Goal: Information Seeking & Learning: Learn about a topic

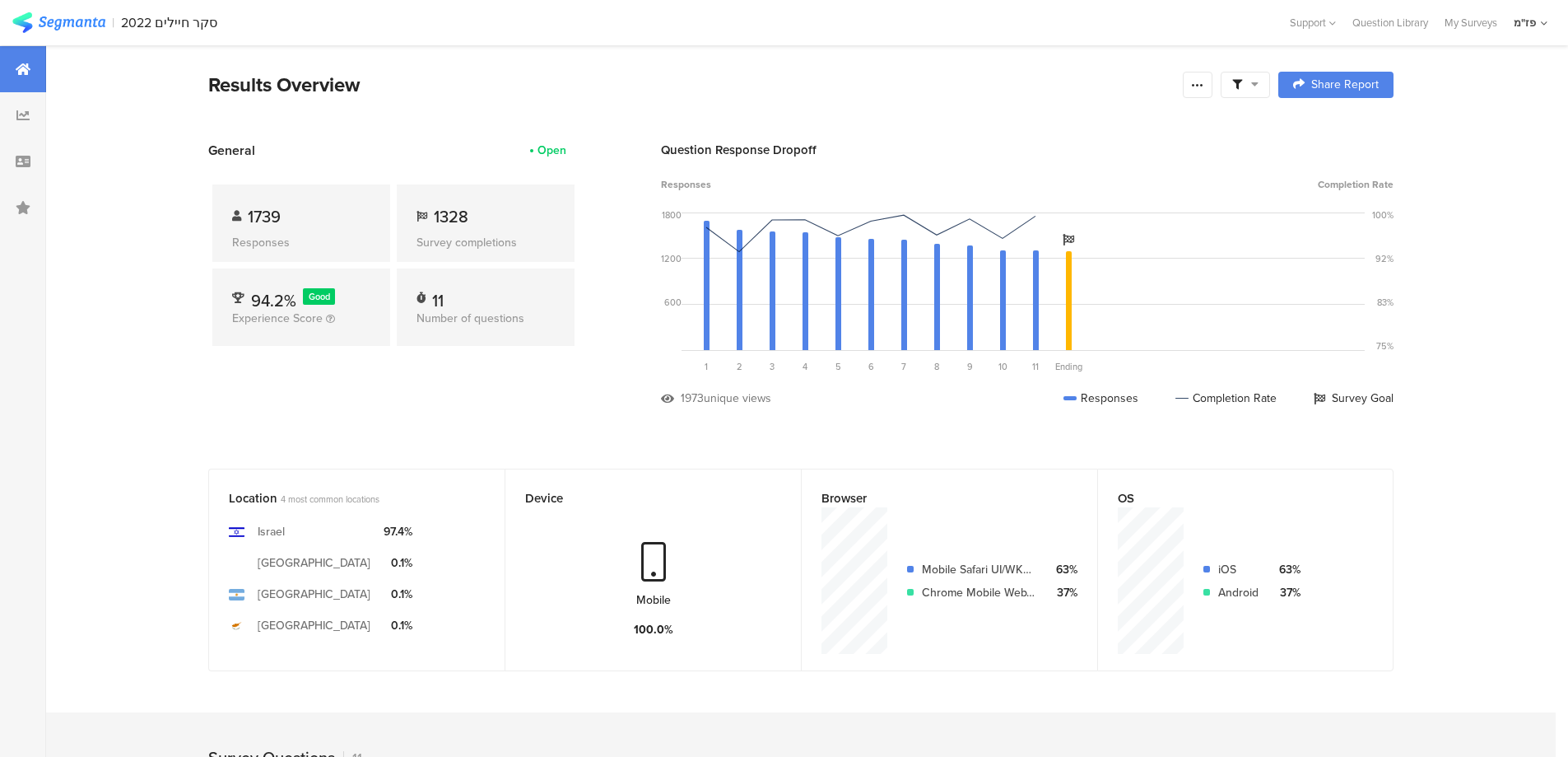
click at [92, 20] on img at bounding box center [59, 22] width 93 height 20
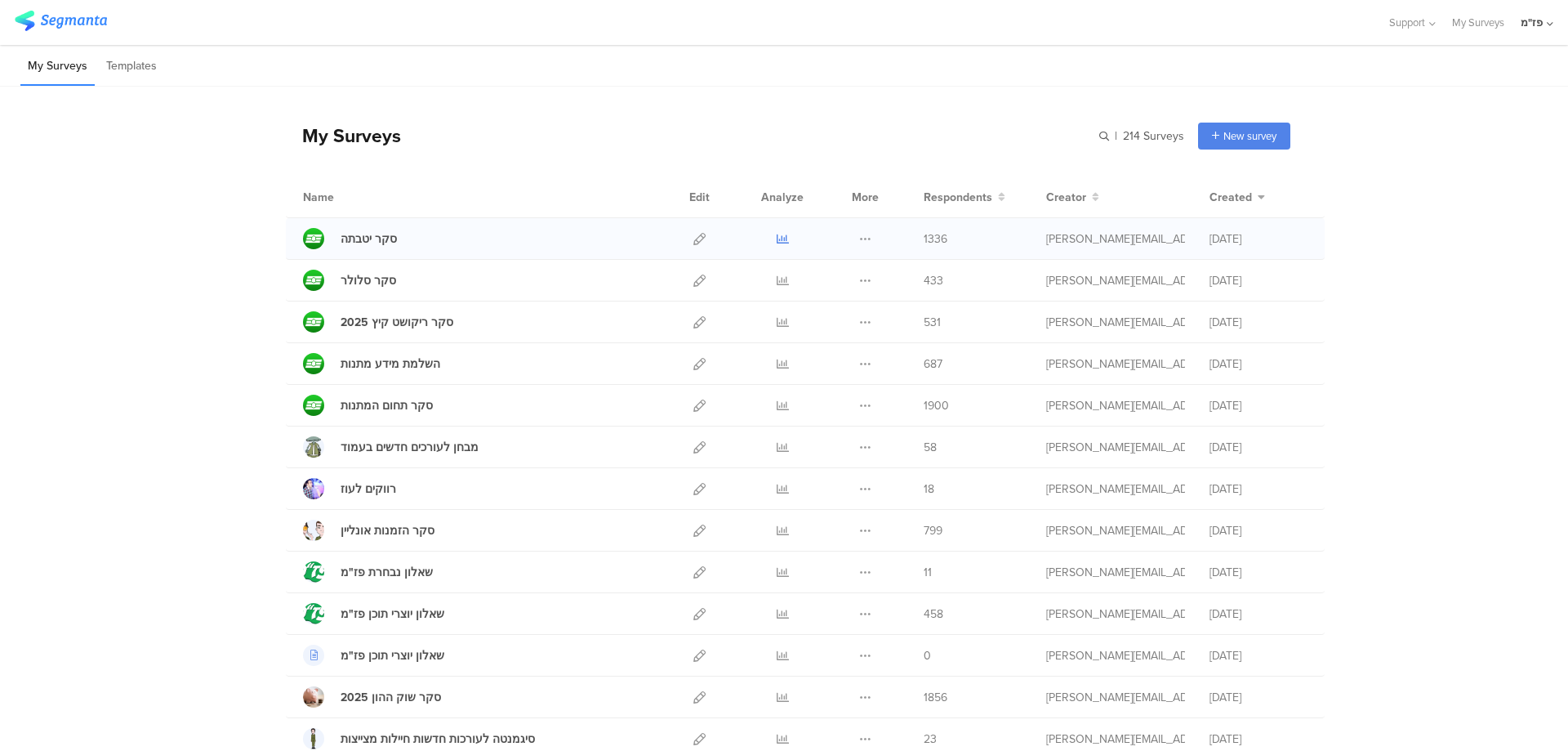
click at [777, 237] on icon at bounding box center [783, 239] width 12 height 12
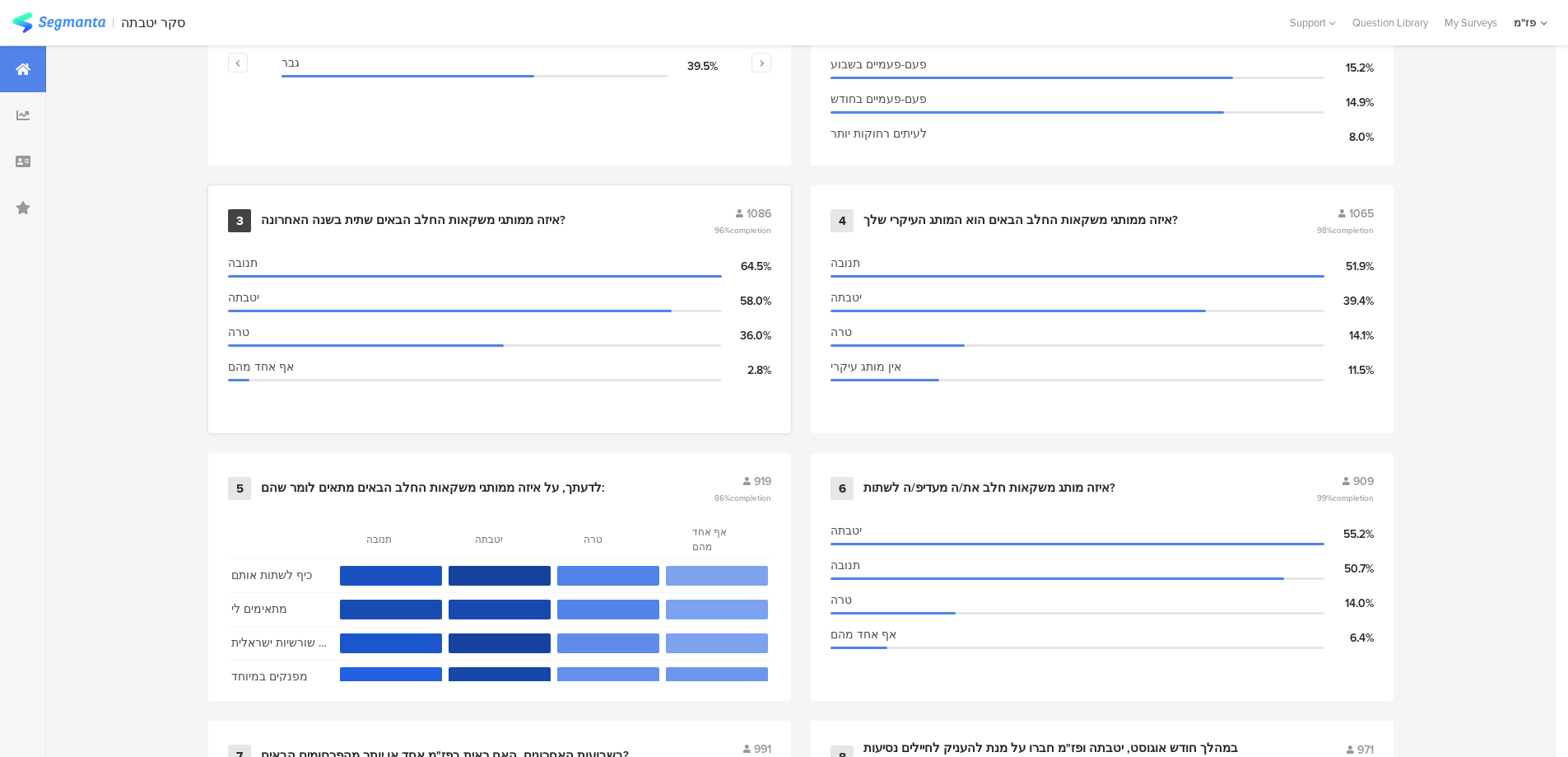
scroll to position [1119, 0]
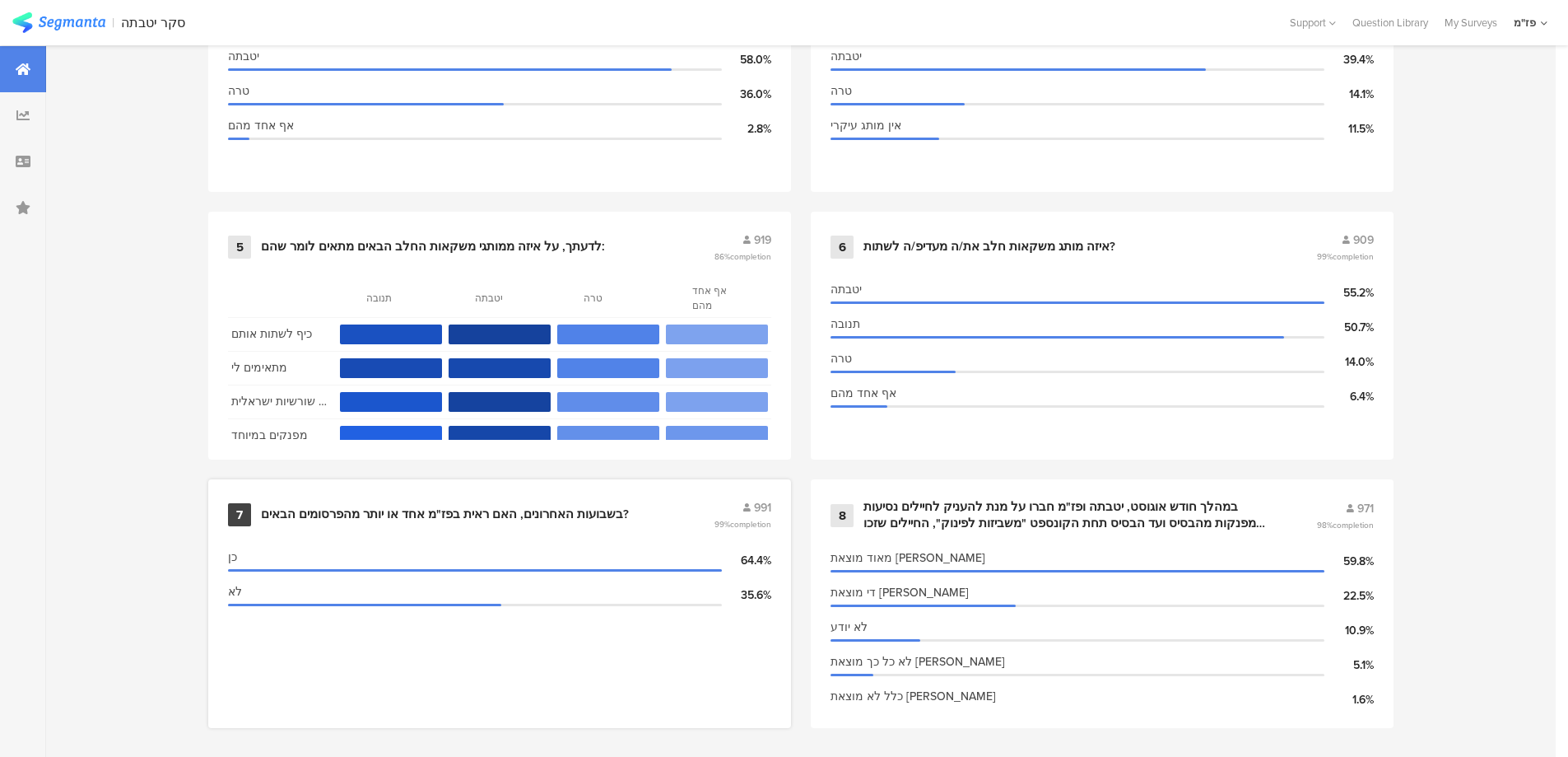
click at [677, 506] on div "בשבועות האחרונים, האם ראית בפז"מ אחד או יותר מהפרסומים הבאים?" at bounding box center [485, 514] width 449 height 17
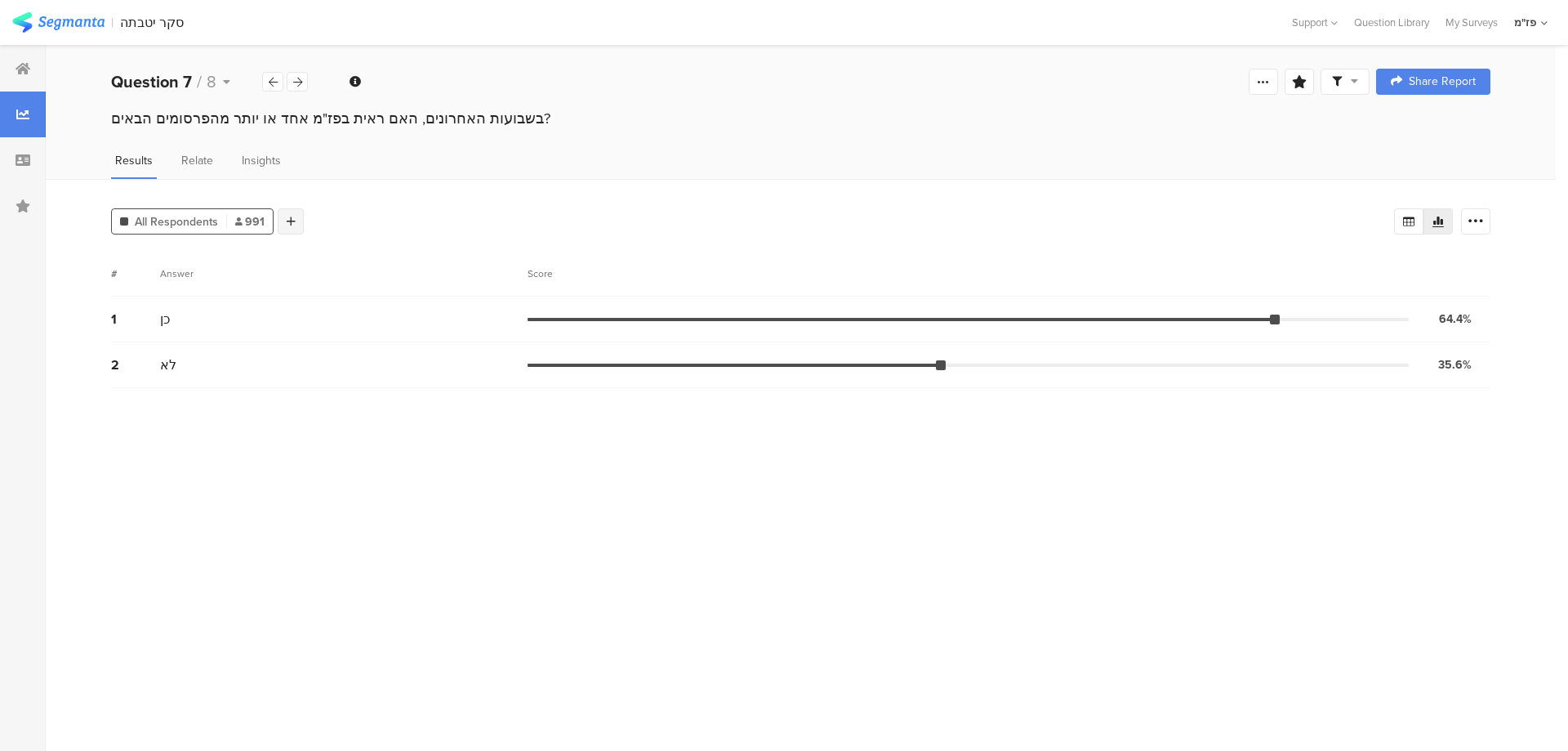
click at [287, 219] on icon at bounding box center [291, 221] width 9 height 11
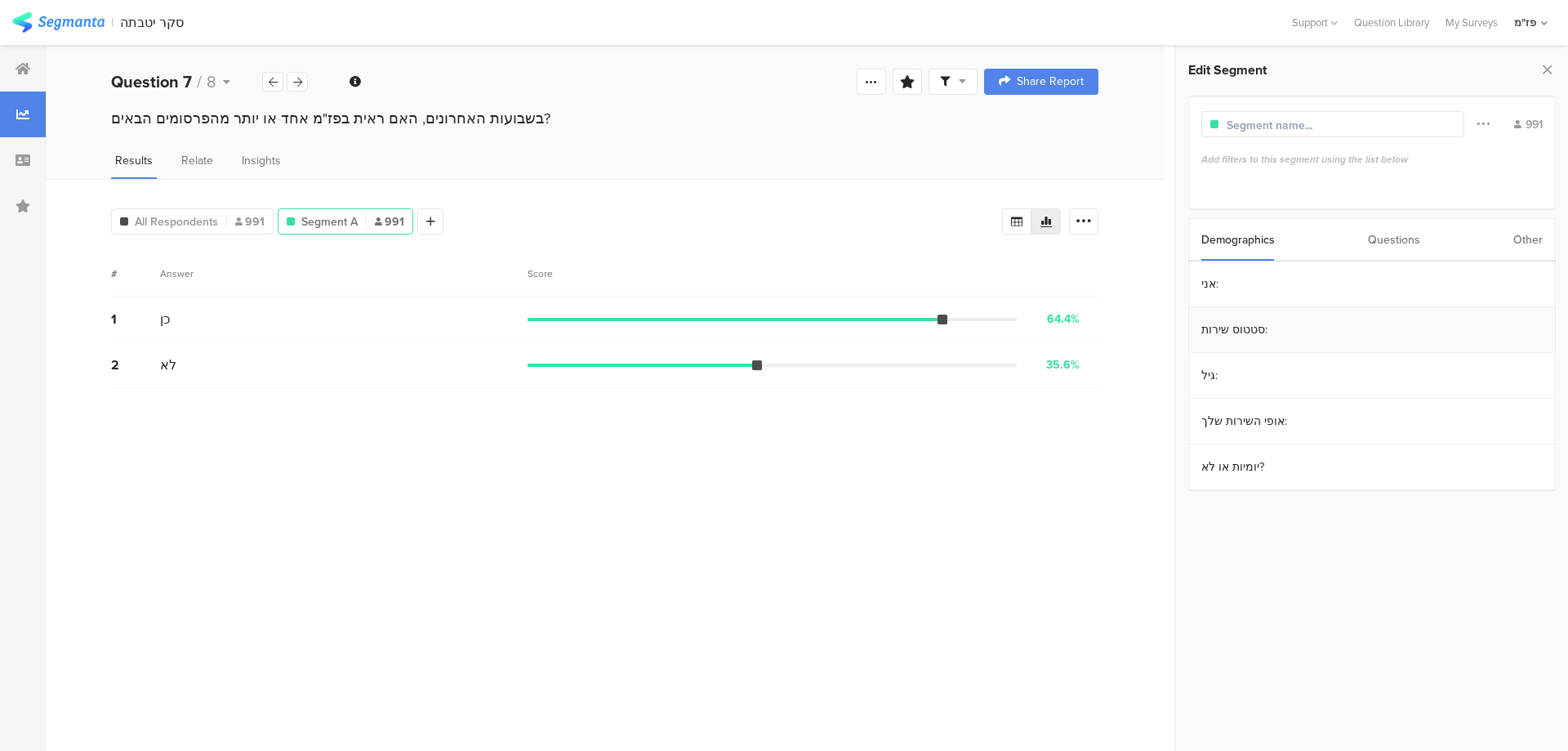
click at [1245, 342] on section "סטטוס שירות:" at bounding box center [1372, 329] width 366 height 46
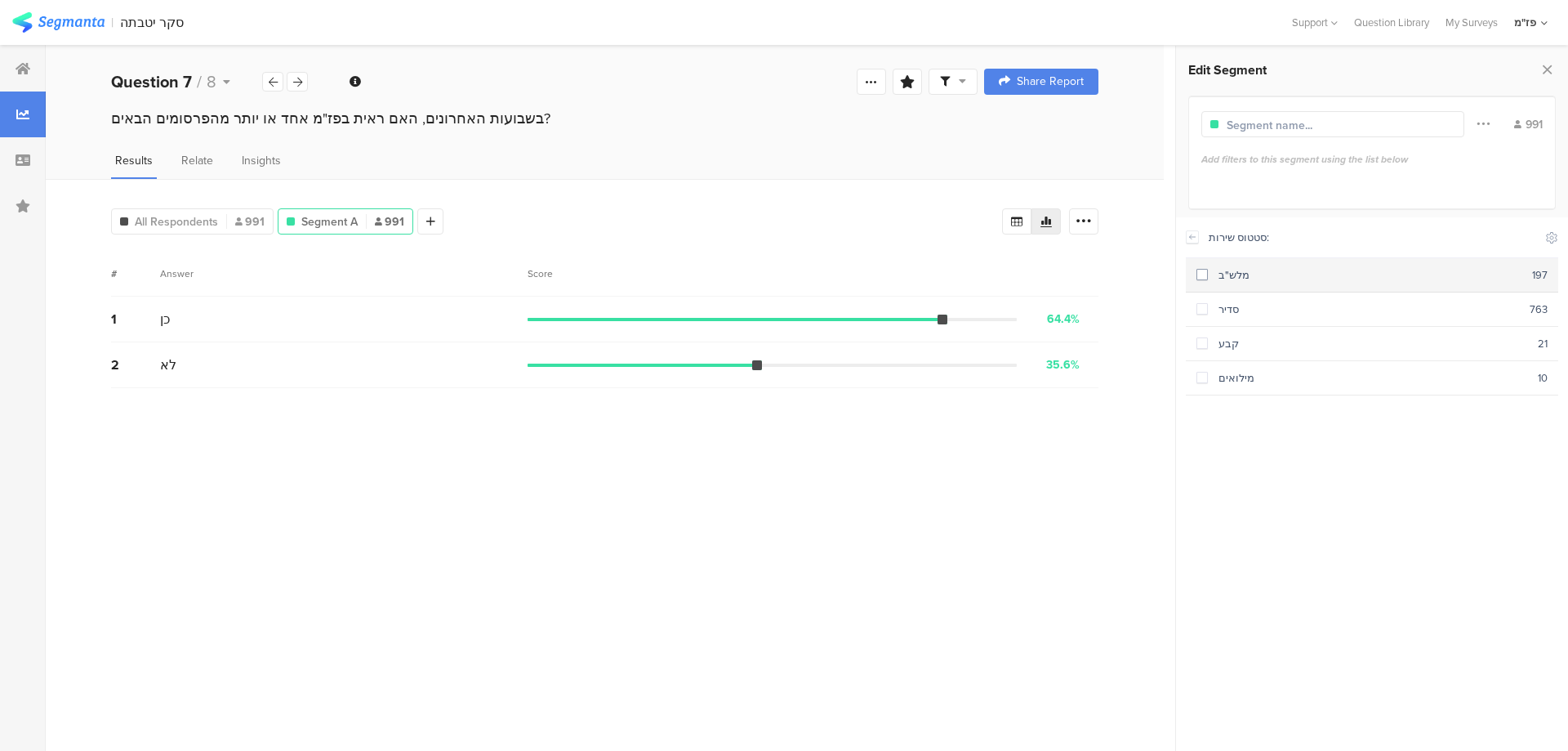
click at [1206, 271] on span at bounding box center [1202, 274] width 11 height 11
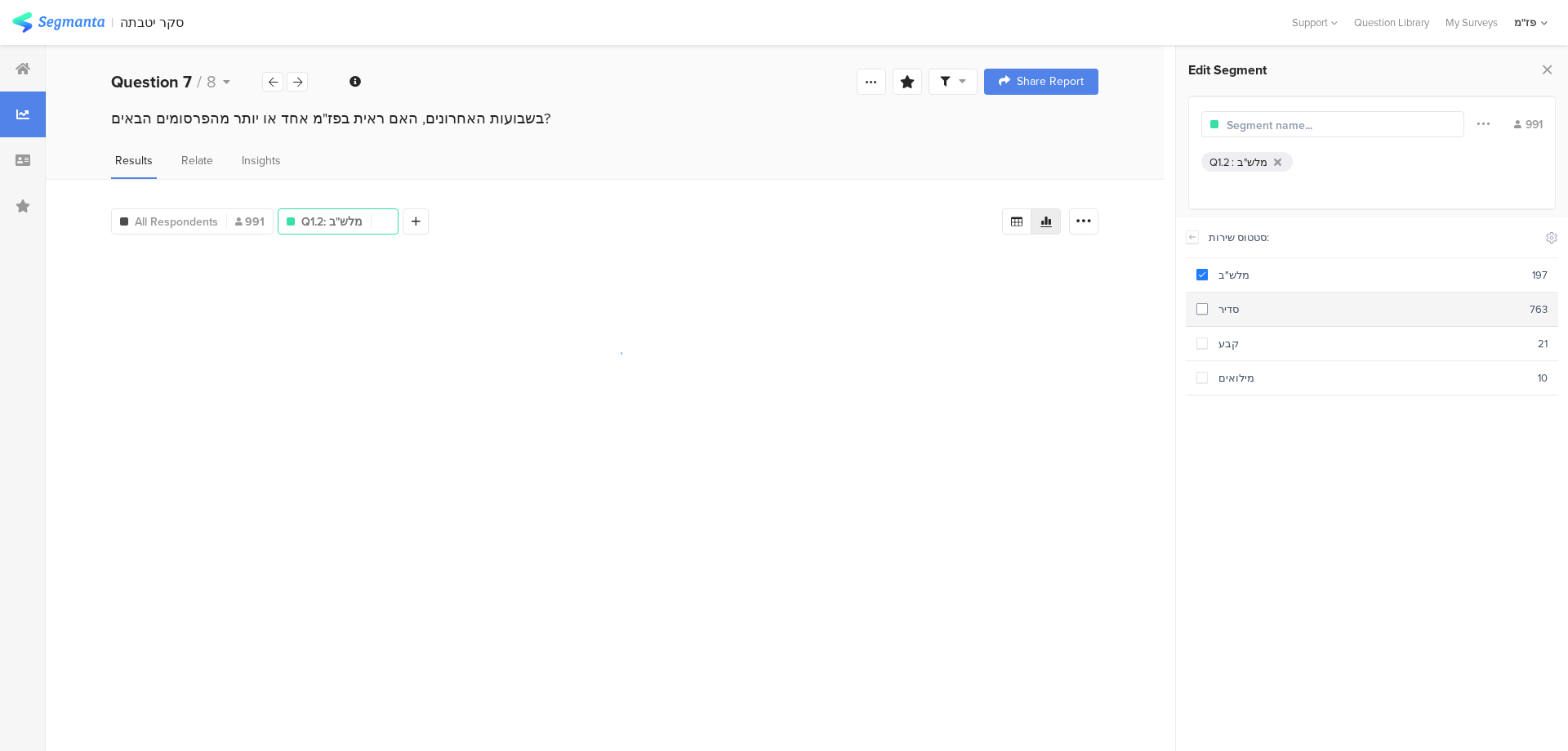
click at [1202, 306] on span at bounding box center [1202, 309] width 11 height 11
click at [1205, 343] on span at bounding box center [1202, 342] width 11 height 11
click at [1229, 482] on div "סטטוס שירות: Include Respondents מלש"ב 197 סדיר 763 קבע 21 מילואים 10" at bounding box center [1372, 479] width 373 height 523
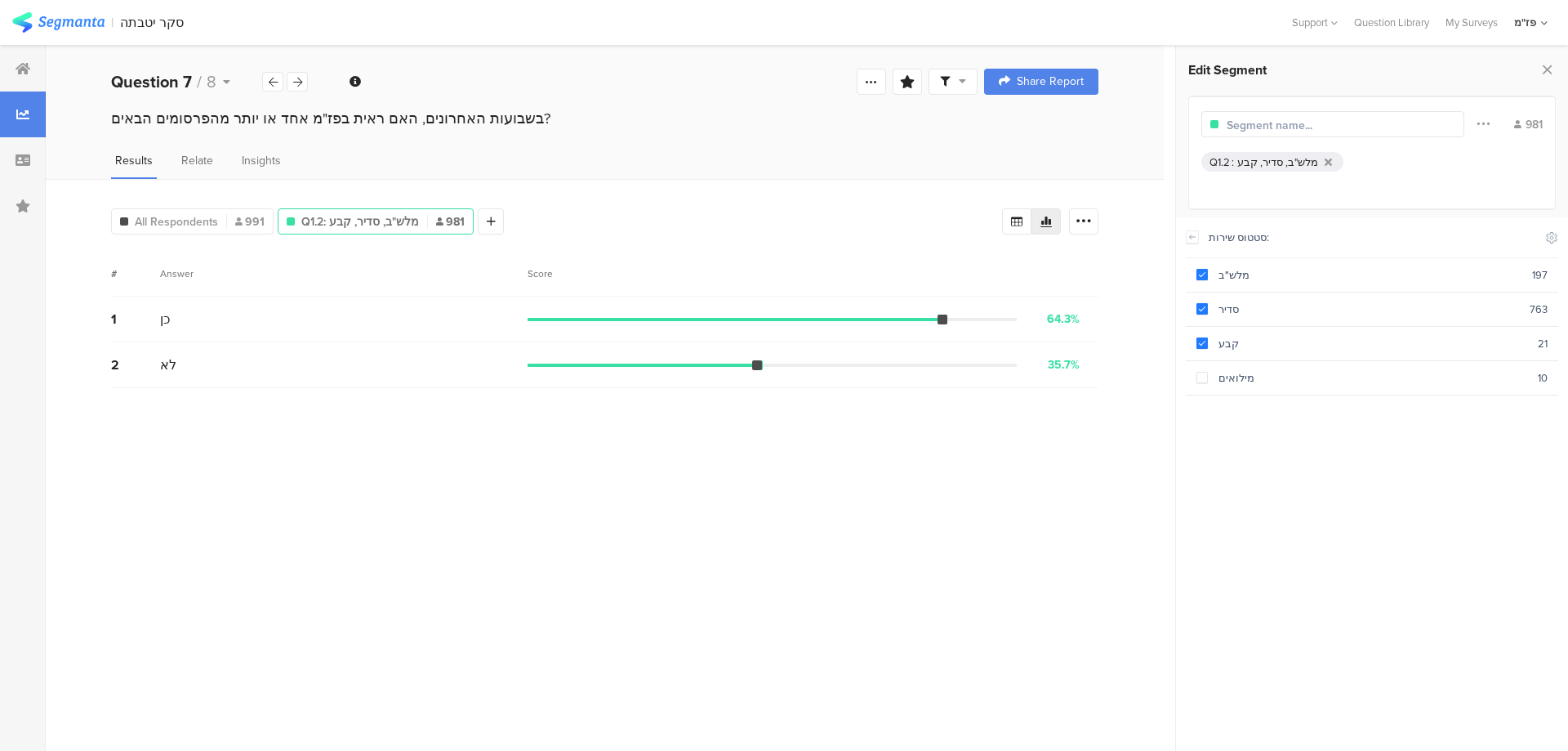
drag, startPoint x: 484, startPoint y: 115, endPoint x: 616, endPoint y: 116, distance: 132.0
click at [484, 115] on div "בשבועות האחרונים, האם ראית בפז"מ אחד או יותר מהפרסומים הבאים?" at bounding box center [605, 118] width 987 height 21
click at [298, 78] on icon at bounding box center [297, 82] width 9 height 10
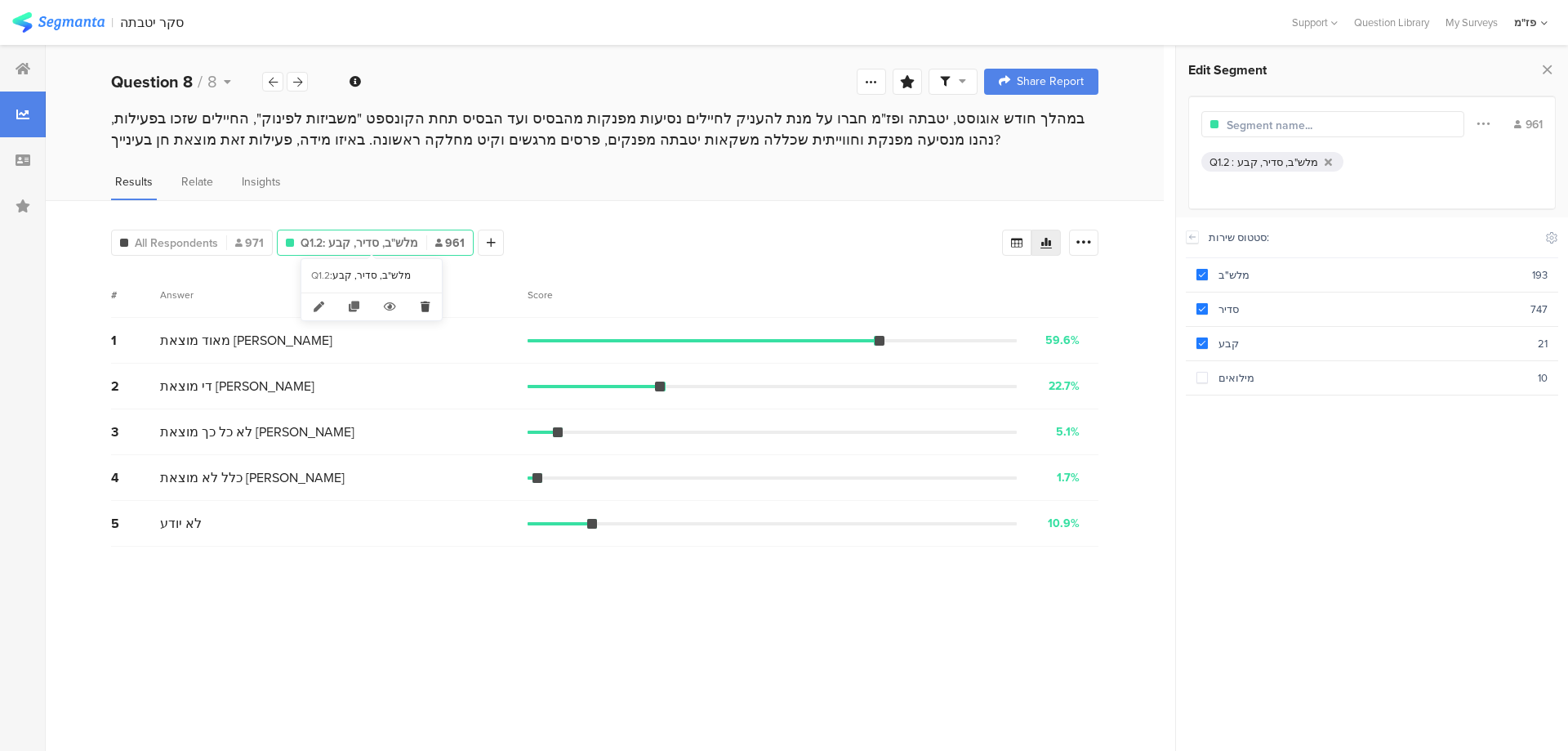
click at [419, 303] on icon at bounding box center [425, 306] width 34 height 27
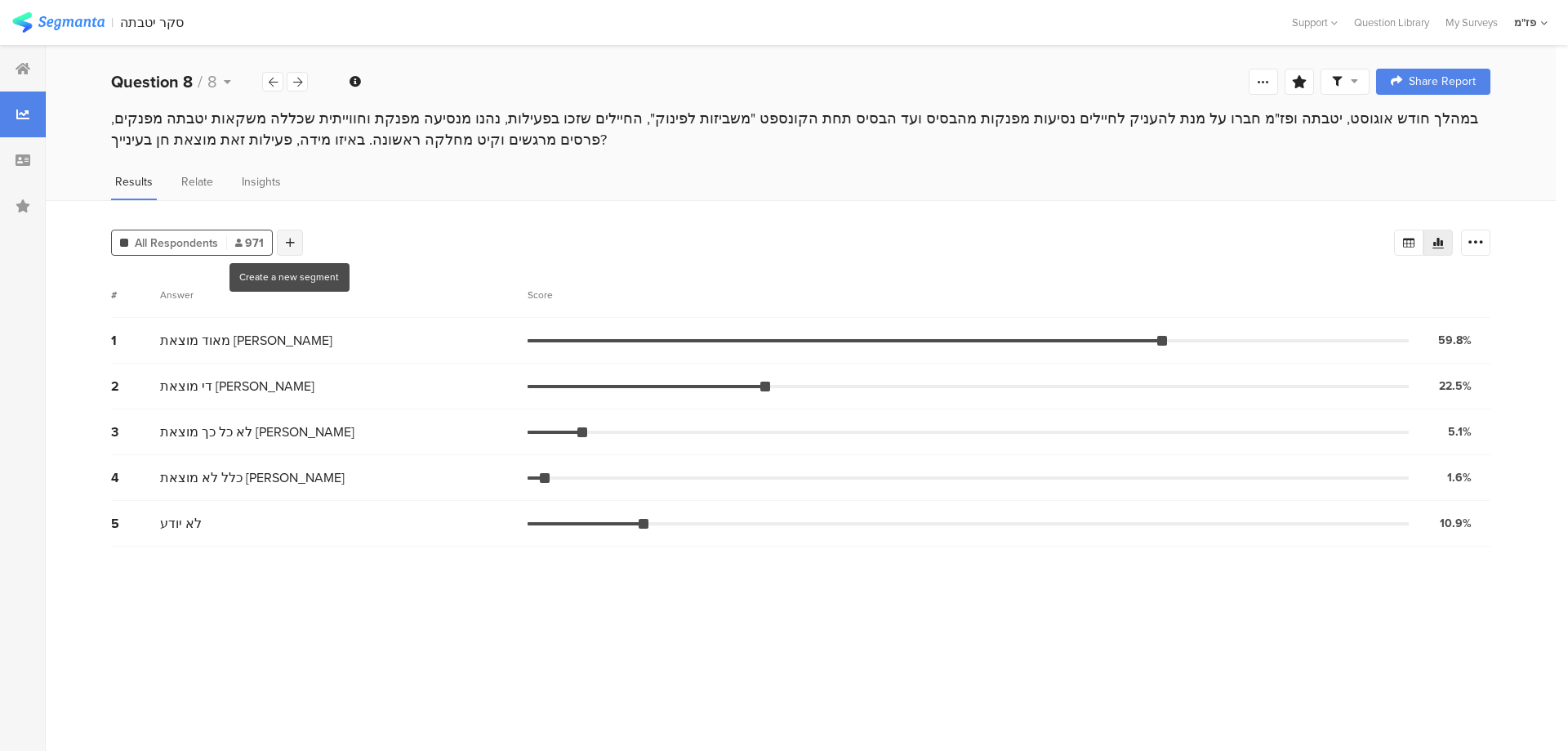
click at [285, 233] on div at bounding box center [290, 243] width 26 height 26
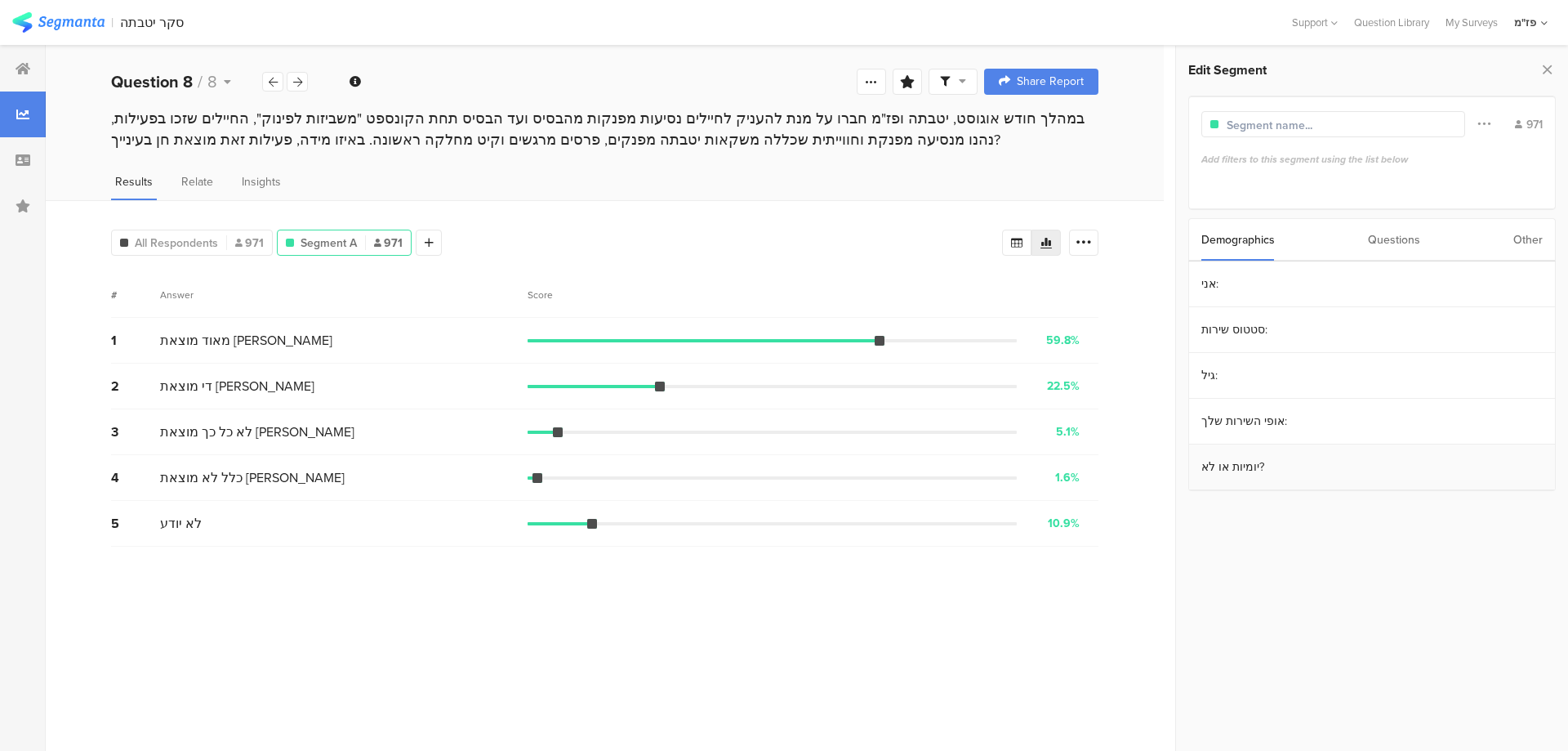
click at [1298, 475] on section "יומיות או לא?" at bounding box center [1372, 467] width 366 height 46
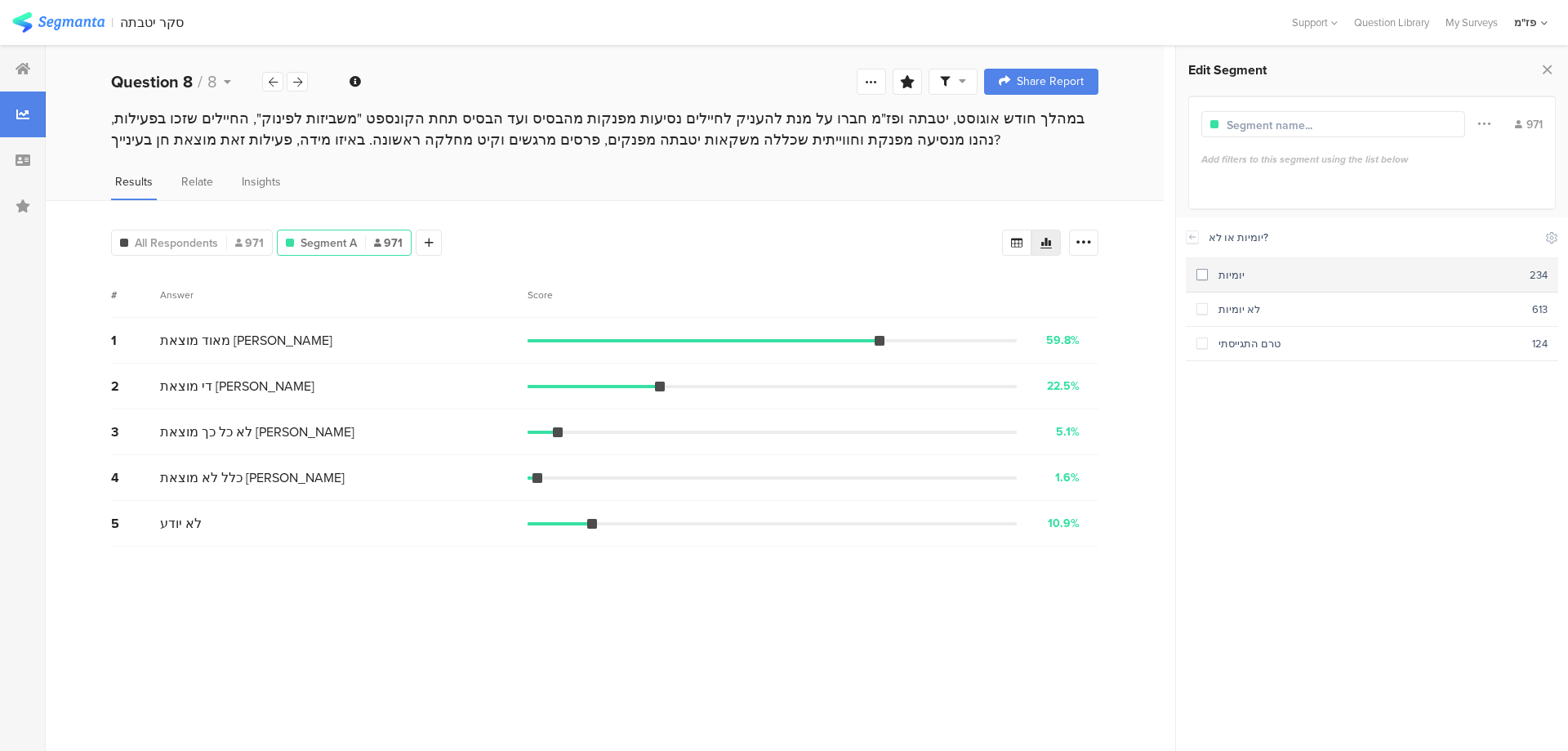
click at [1203, 275] on span at bounding box center [1202, 274] width 11 height 11
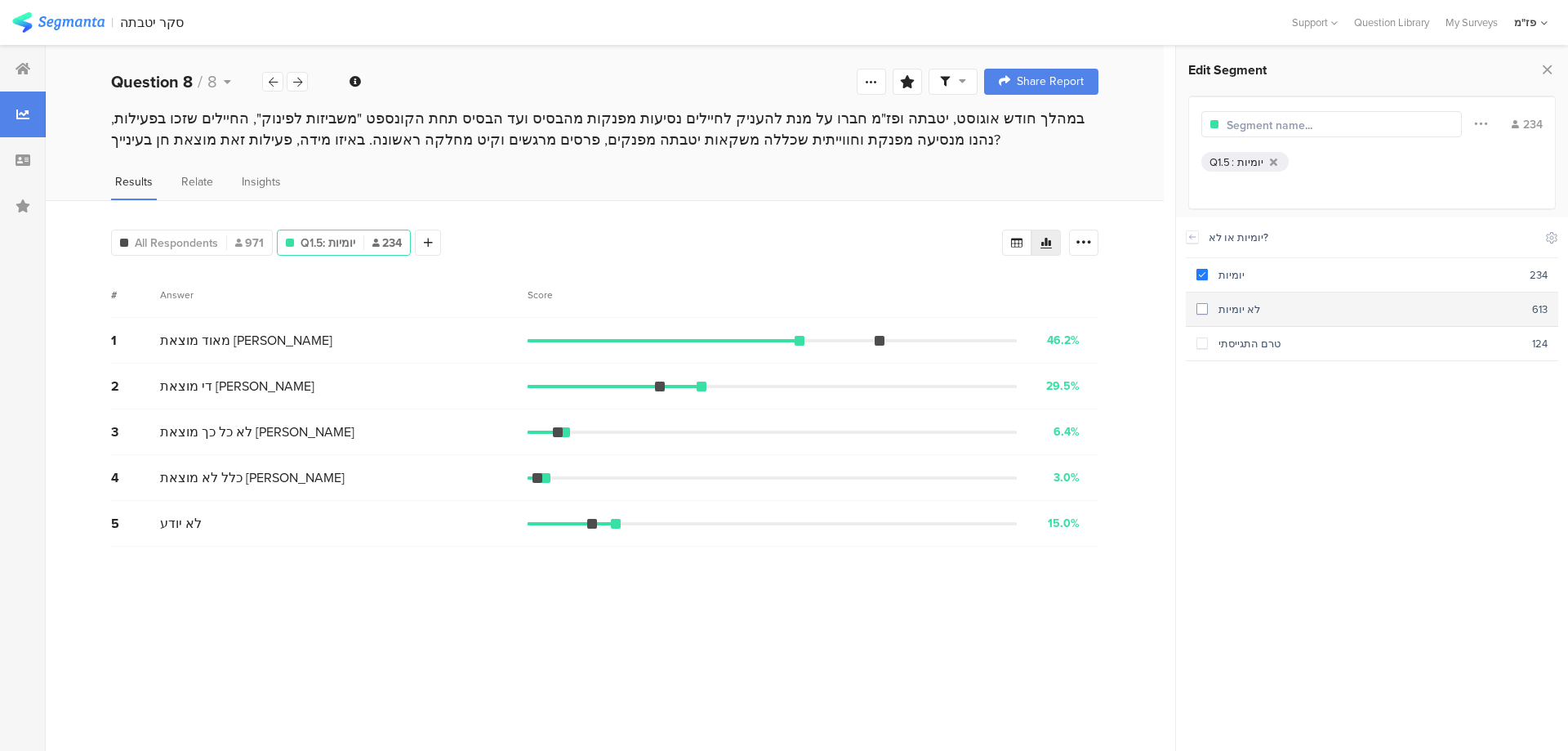
click at [1199, 309] on span at bounding box center [1202, 309] width 11 height 11
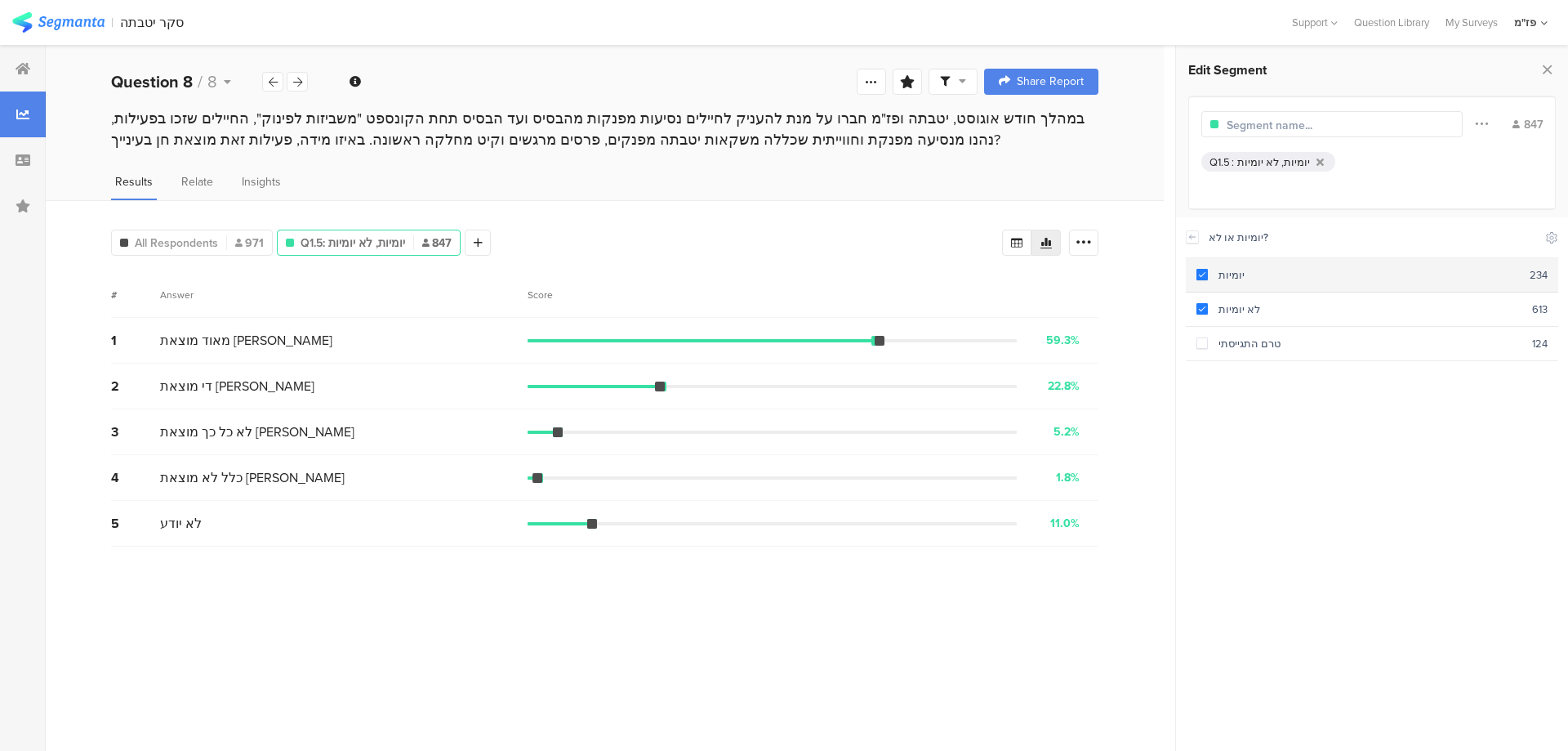
click at [1200, 270] on span at bounding box center [1202, 274] width 11 height 11
click at [442, 237] on icon at bounding box center [445, 243] width 9 height 11
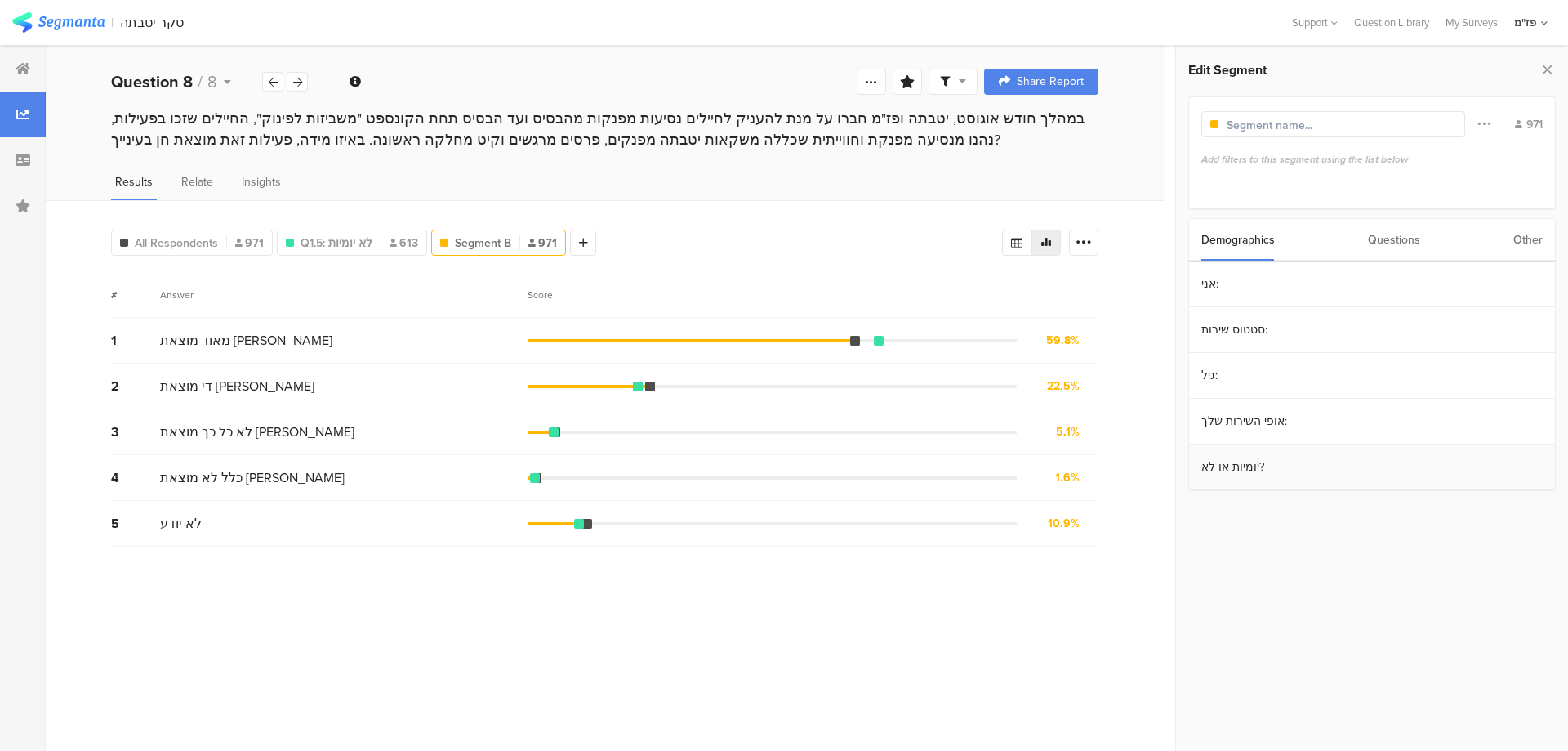
click at [1250, 473] on section "יומיות או לא?" at bounding box center [1372, 467] width 366 height 46
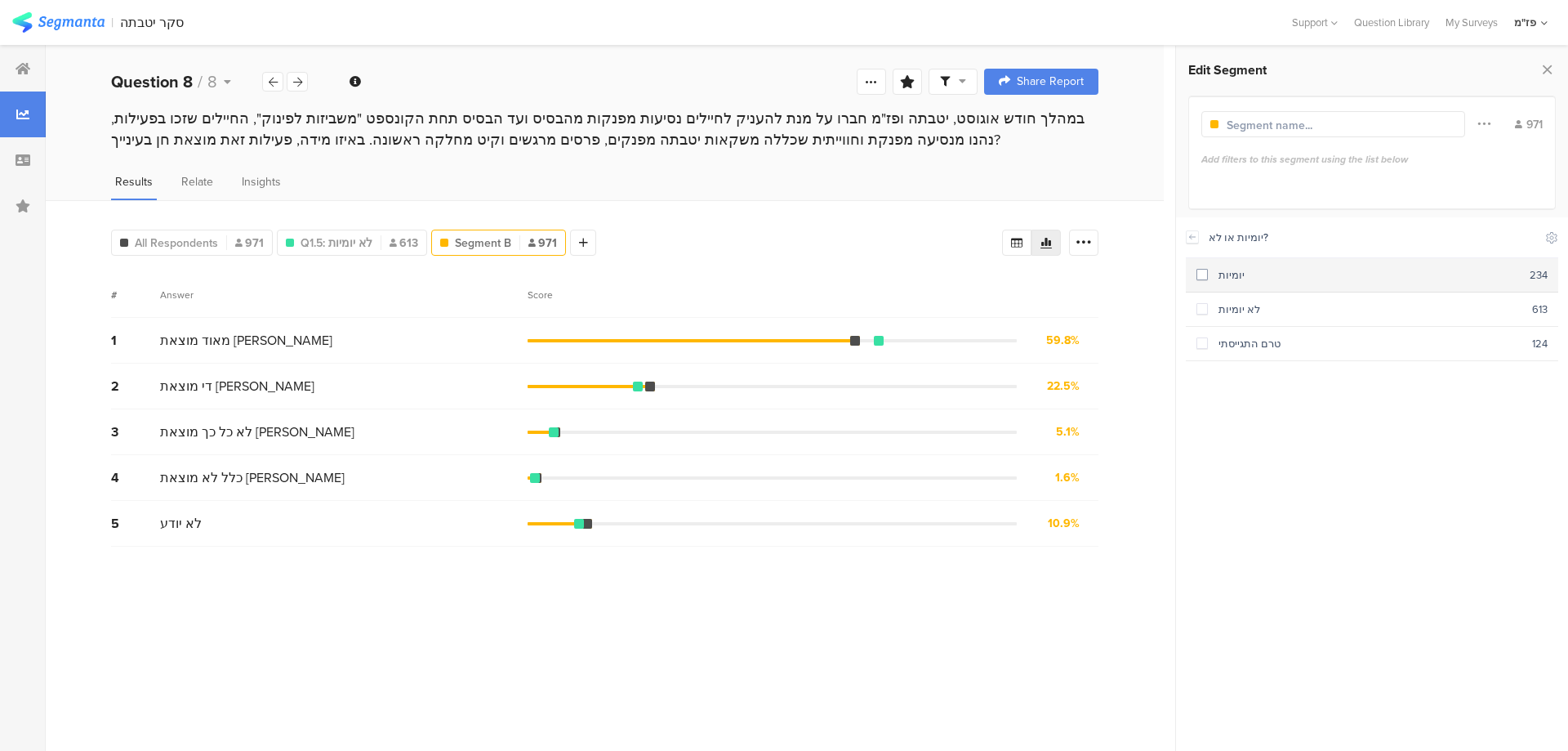
click at [1206, 276] on span at bounding box center [1202, 274] width 11 height 11
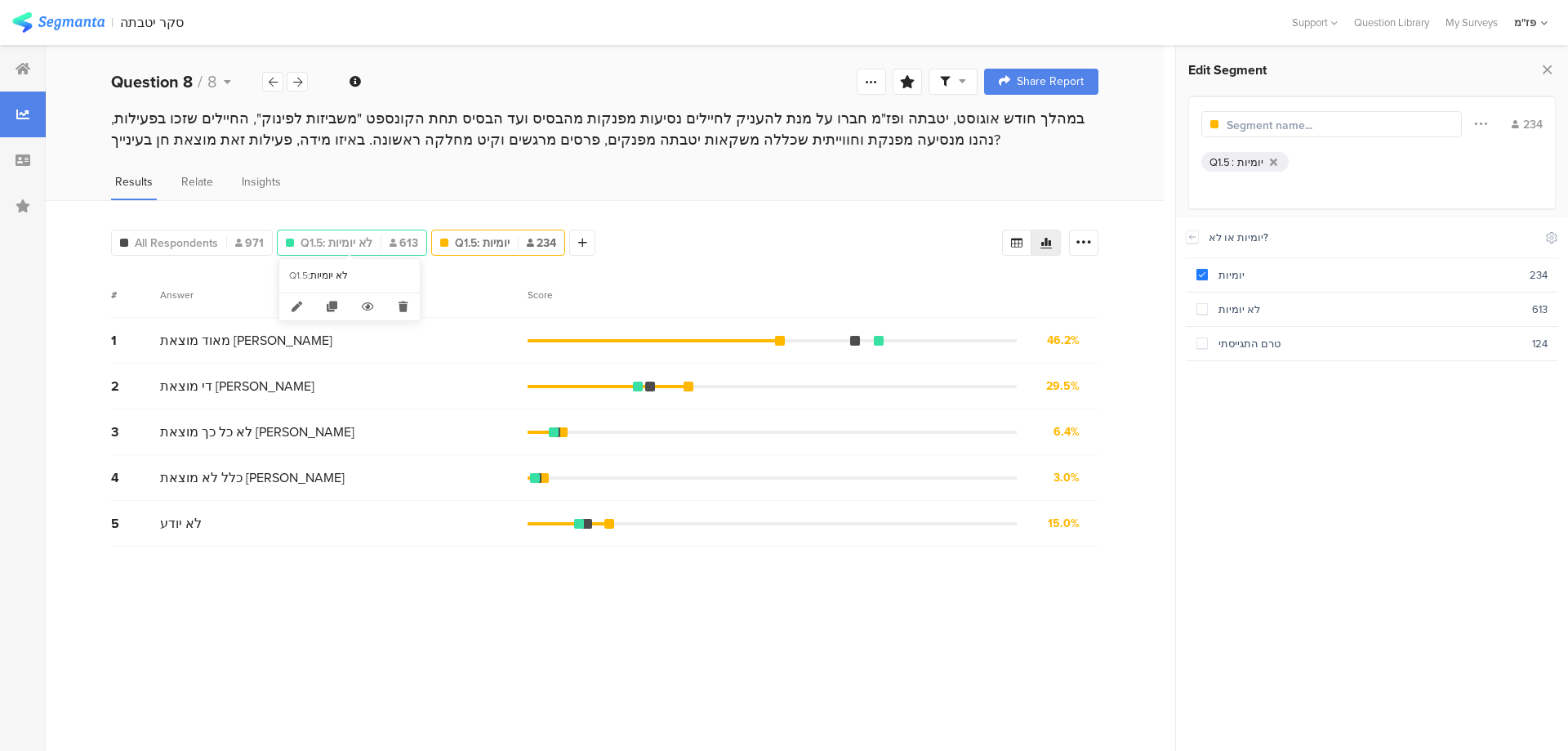
click at [343, 240] on span "Q1.5: לא יומיות" at bounding box center [336, 243] width 72 height 17
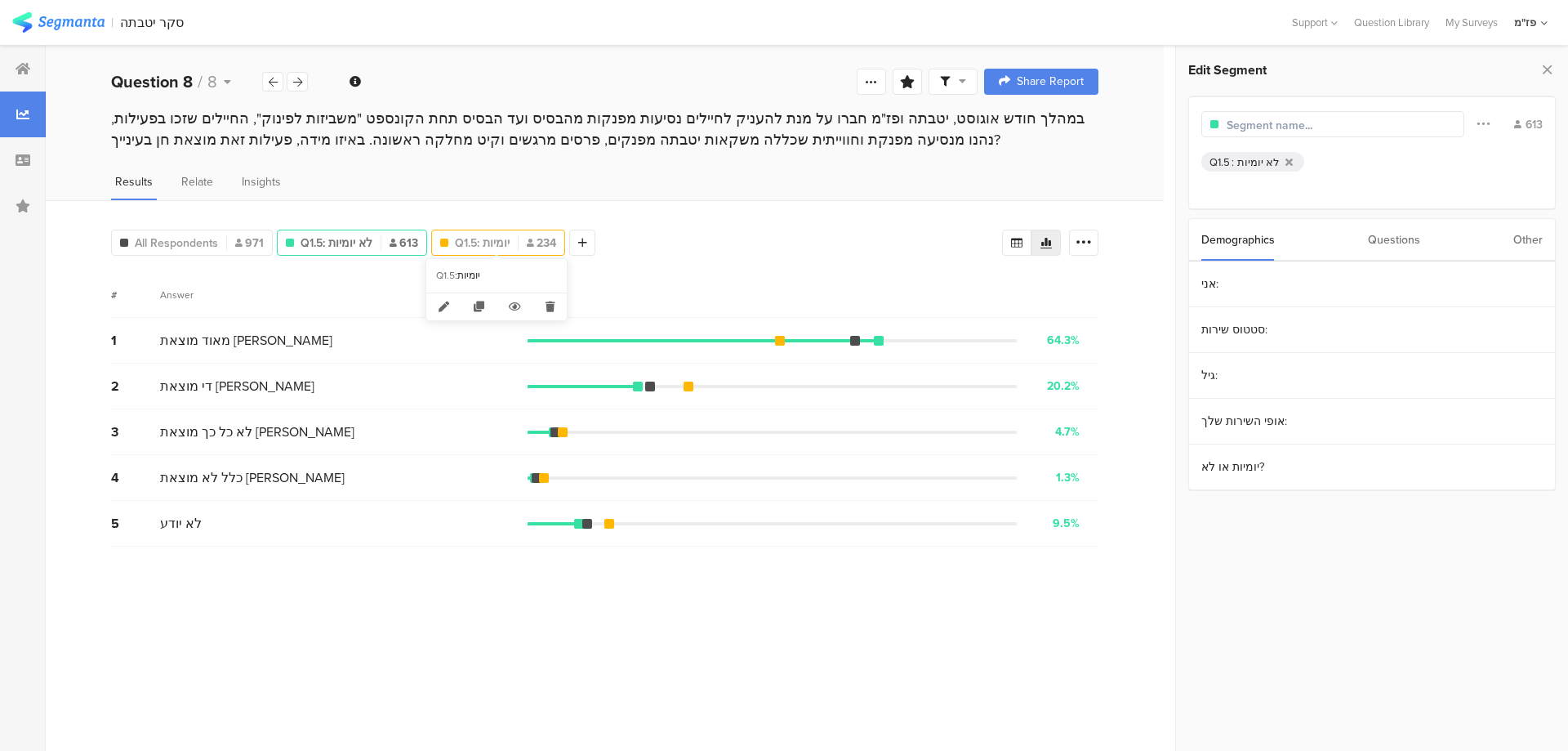
click at [483, 238] on span "Q1.5: יומיות" at bounding box center [482, 243] width 55 height 17
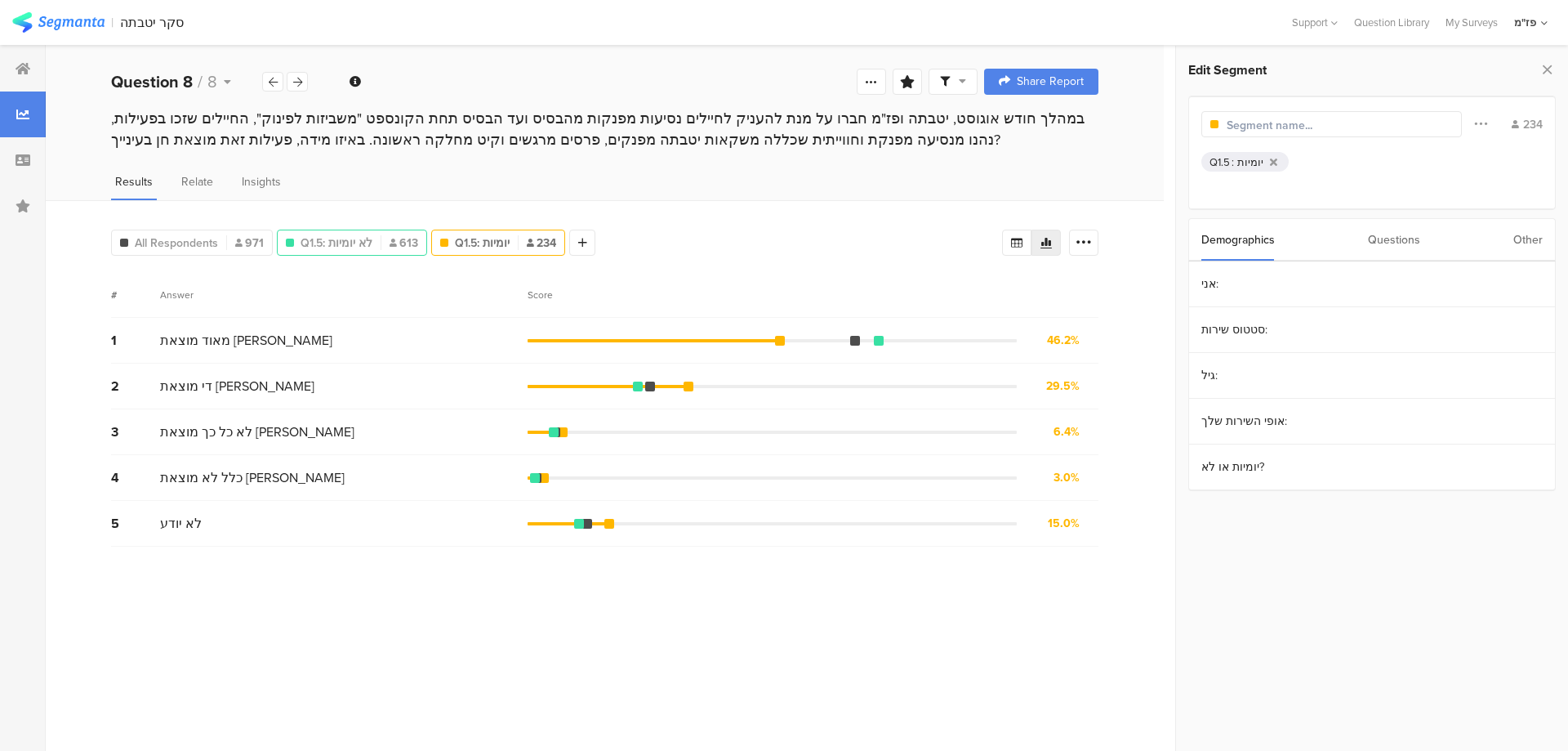
click at [357, 229] on div "Q1.5: לא יומיות 613" at bounding box center [352, 243] width 150 height 26
click at [348, 239] on span "Q1.5: לא יומיות" at bounding box center [336, 243] width 72 height 17
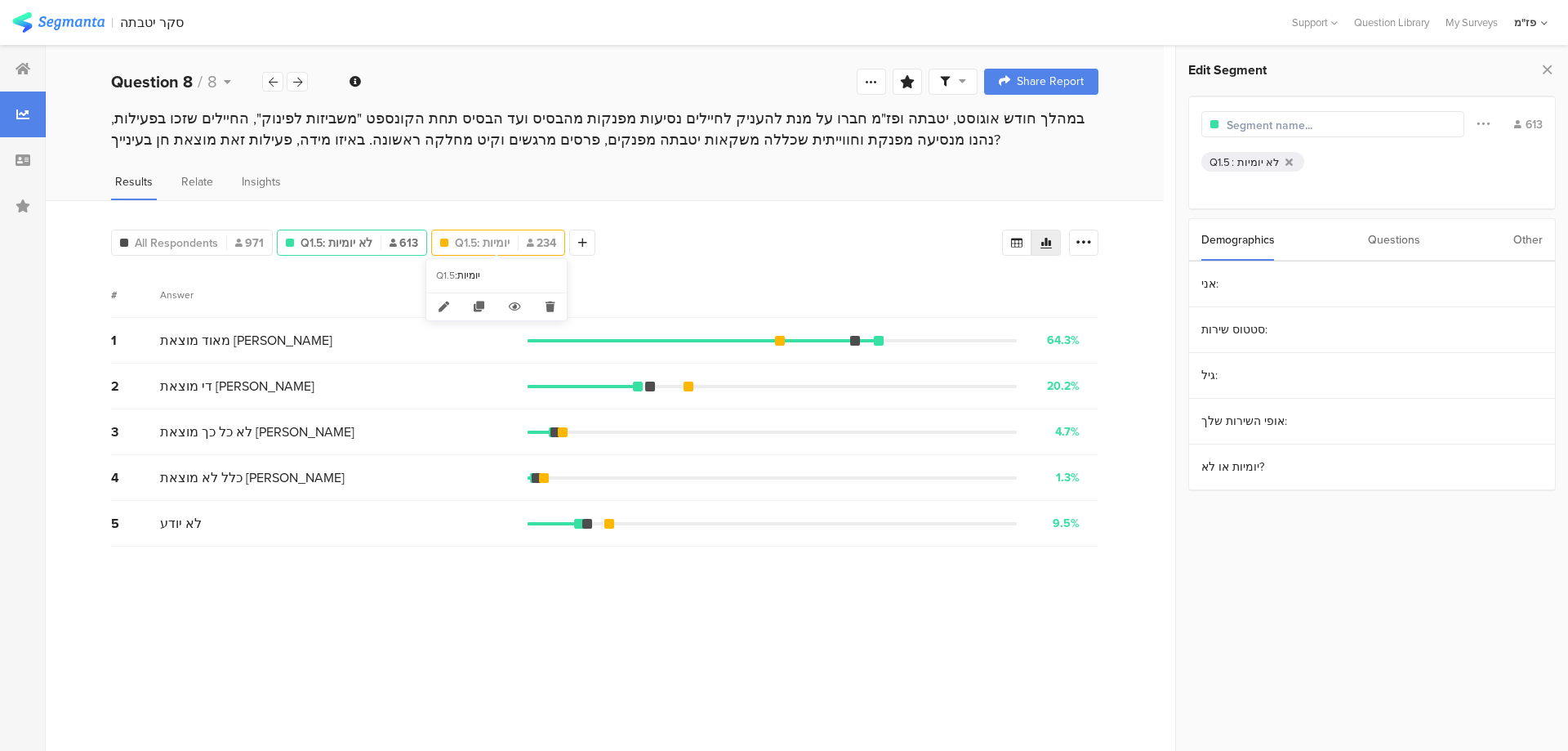
click at [495, 243] on span "Q1.5: יומיות" at bounding box center [482, 243] width 55 height 17
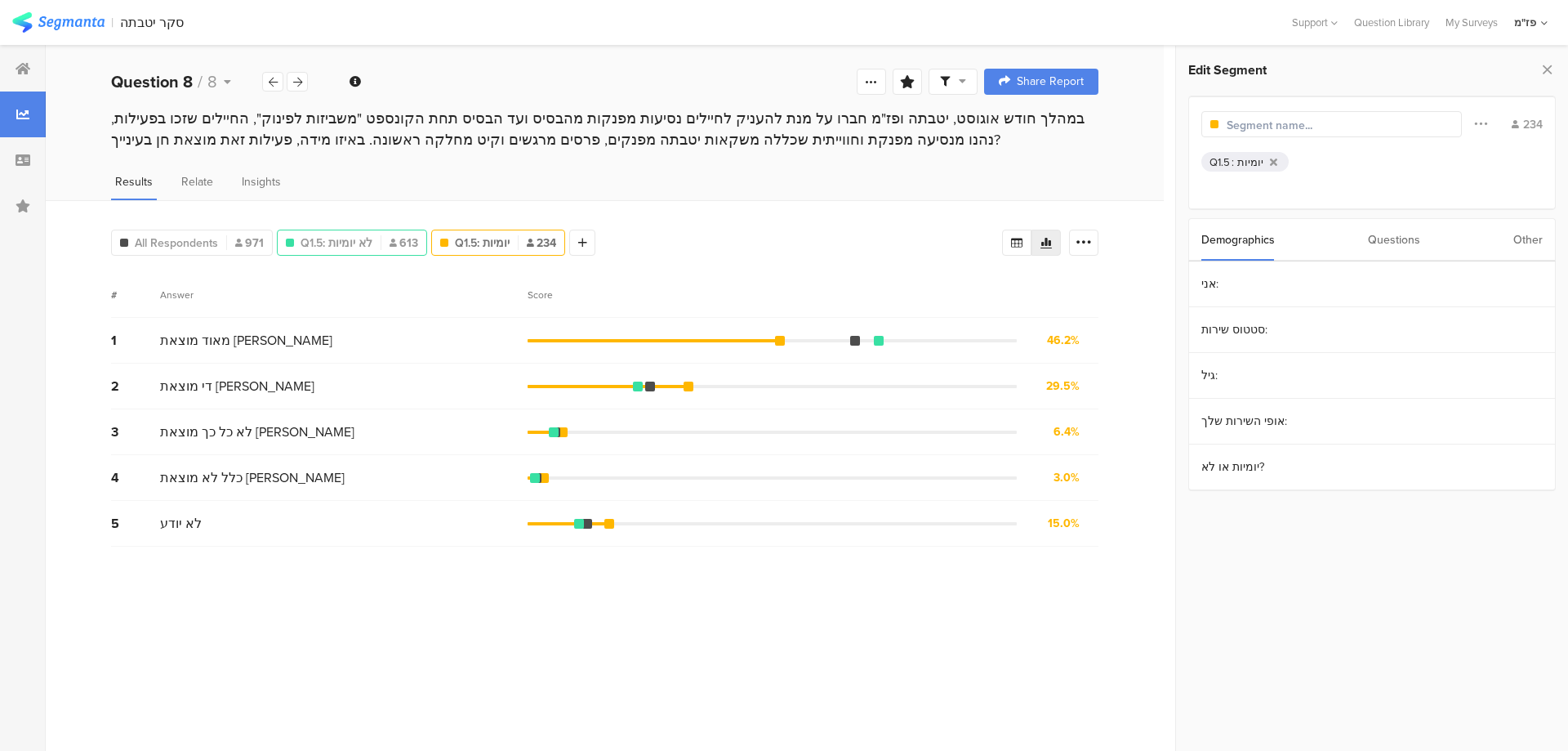
click at [402, 249] on div "Q1.5: לא יומיות 613" at bounding box center [352, 243] width 150 height 26
click at [395, 240] on icon at bounding box center [393, 242] width 7 height 8
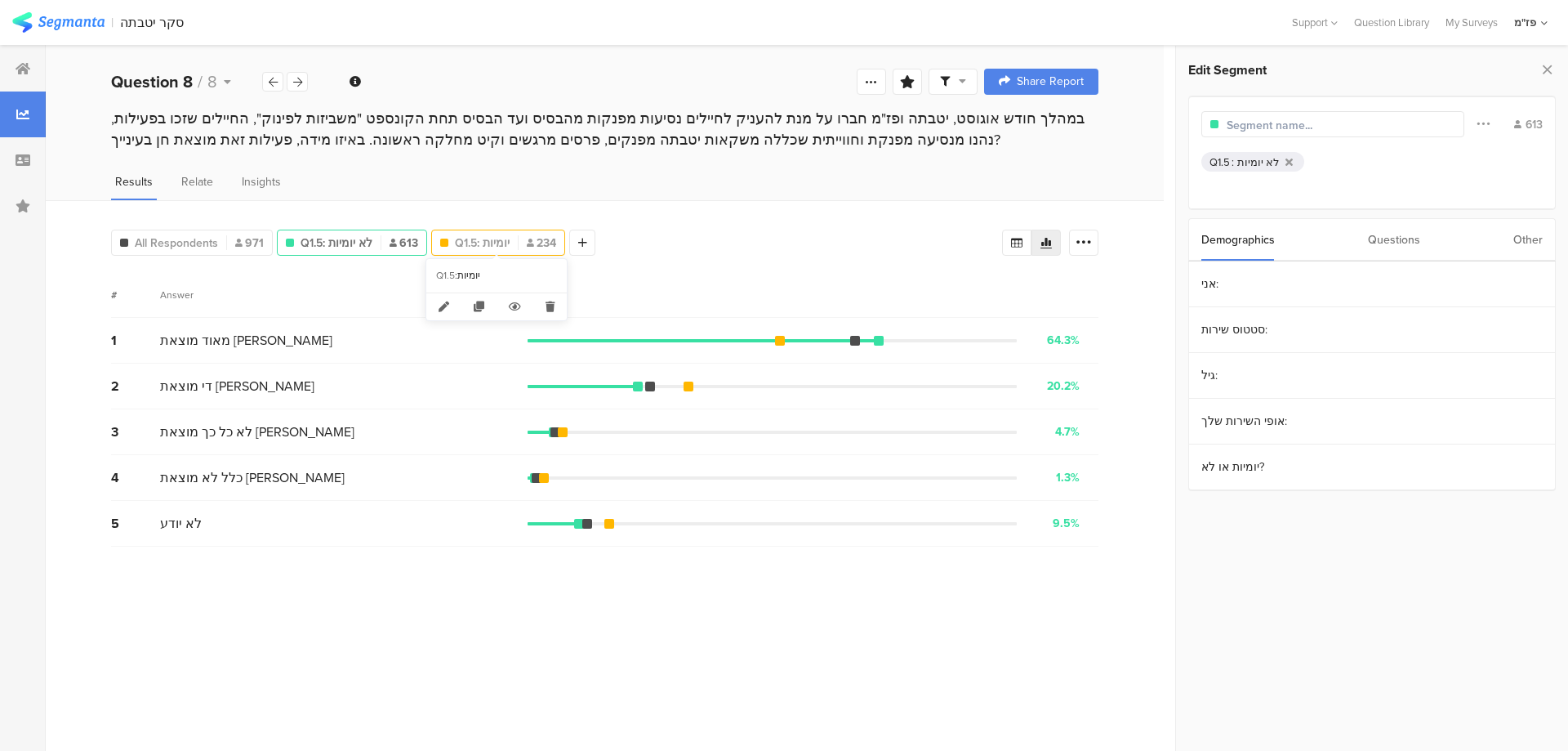
click at [502, 243] on span "Q1.5: יומיות" at bounding box center [482, 243] width 55 height 17
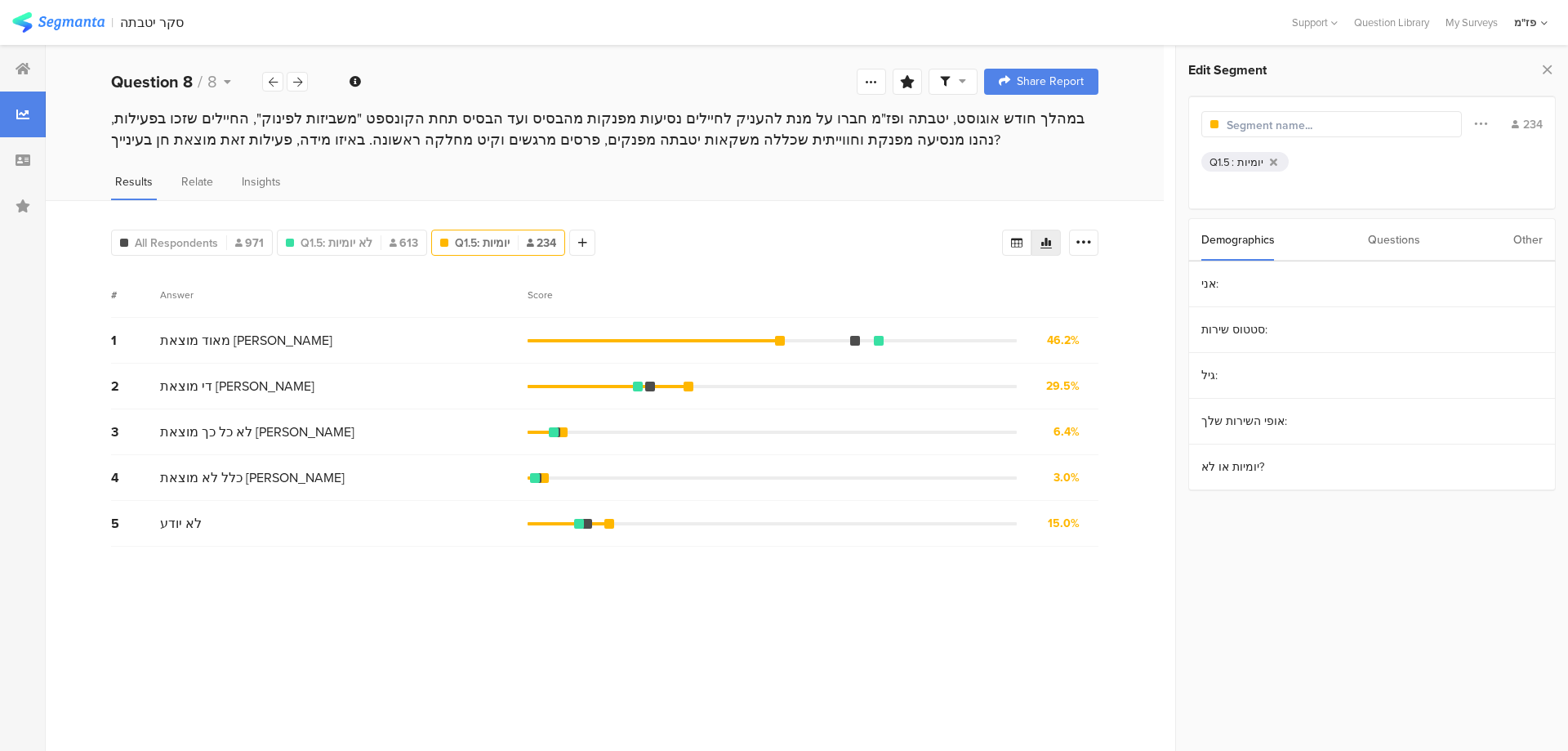
click at [1071, 339] on div "46.2%" at bounding box center [1064, 341] width 33 height 17
